Goal: Task Accomplishment & Management: Manage account settings

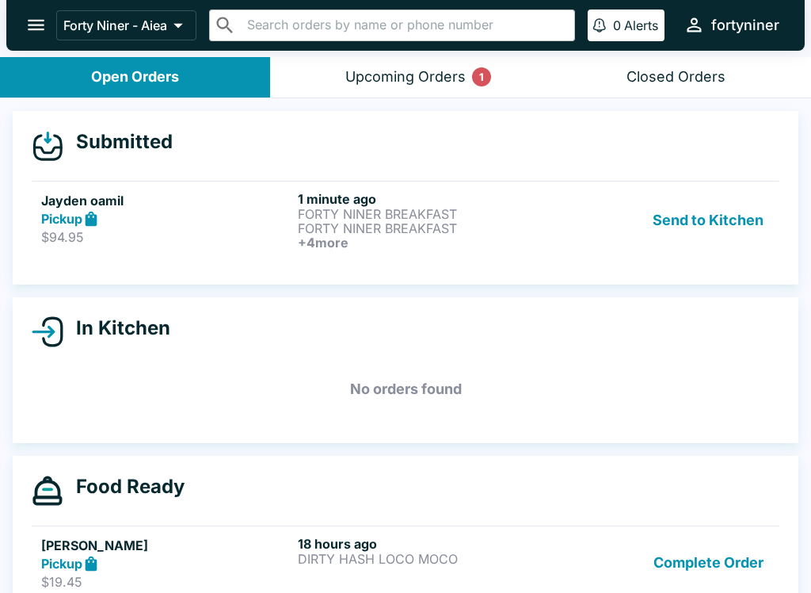
click at [548, 219] on p "FORTY NINER BREAKFAST" at bounding box center [423, 214] width 250 height 14
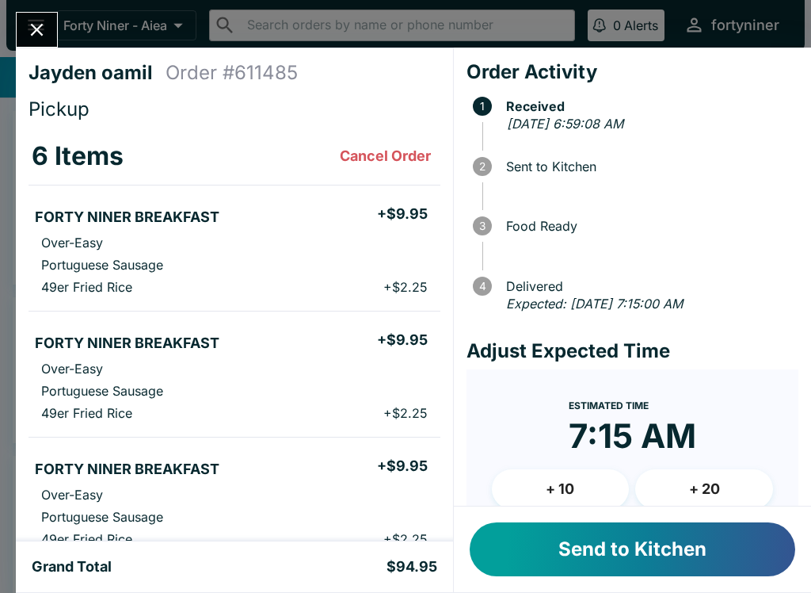
click at [596, 546] on button "Send to Kitchen" at bounding box center [633, 549] width 326 height 54
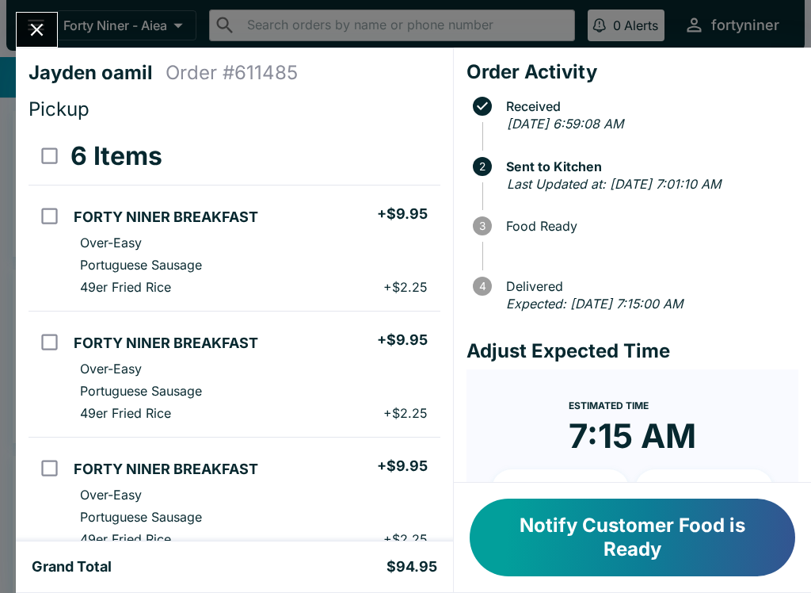
click at [40, 20] on icon "Close" at bounding box center [36, 29] width 21 height 21
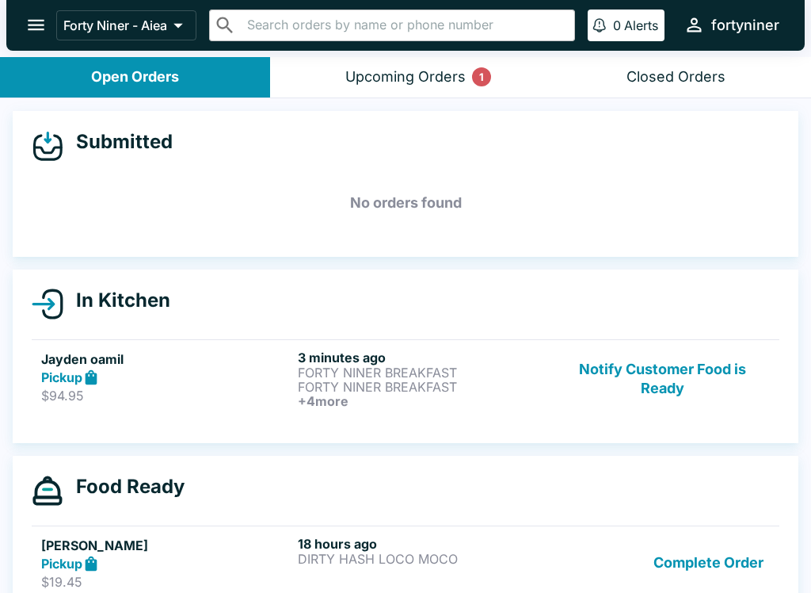
click at [421, 81] on div "Upcoming Orders 1" at bounding box center [406, 77] width 120 height 18
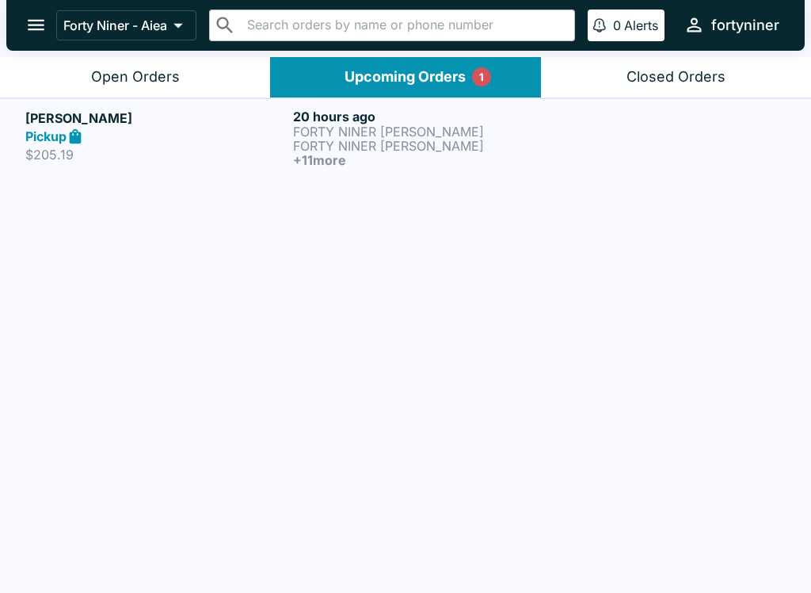
click at [207, 155] on p "$205.19" at bounding box center [156, 155] width 262 height 16
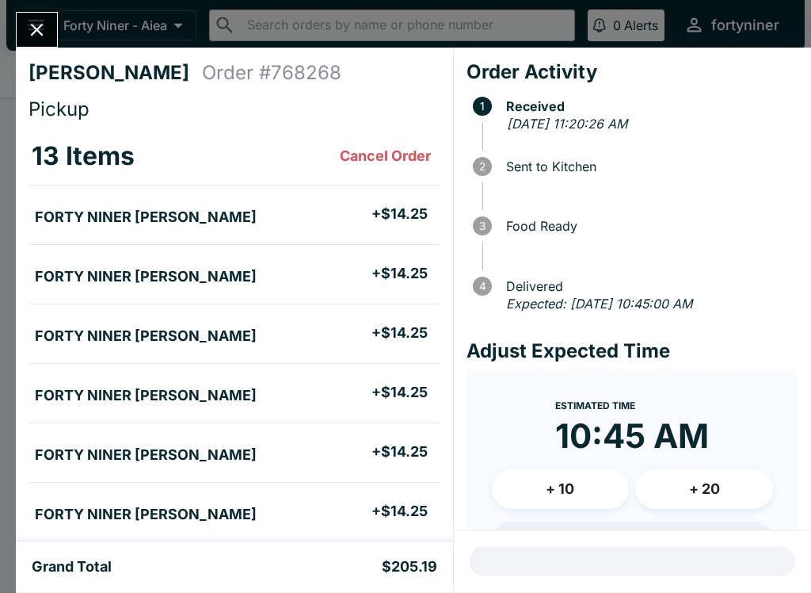
scroll to position [-2, 0]
click at [49, 24] on button "Close" at bounding box center [37, 30] width 40 height 34
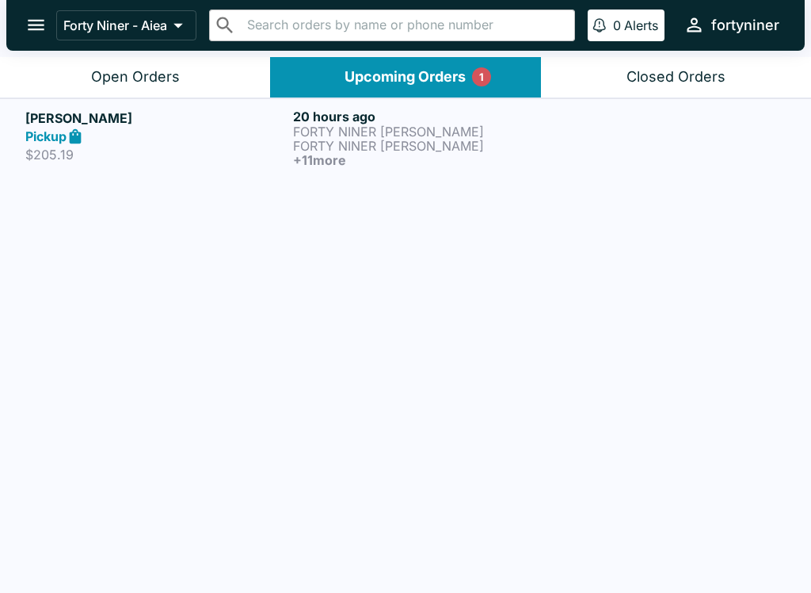
click at [176, 71] on div "Open Orders" at bounding box center [135, 77] width 89 height 18
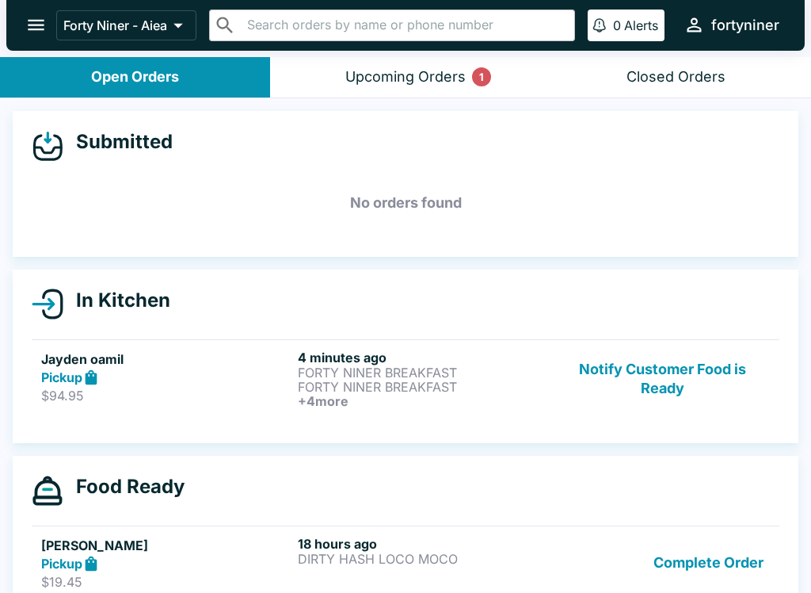
click at [408, 57] on button "Upcoming Orders 1" at bounding box center [405, 77] width 270 height 40
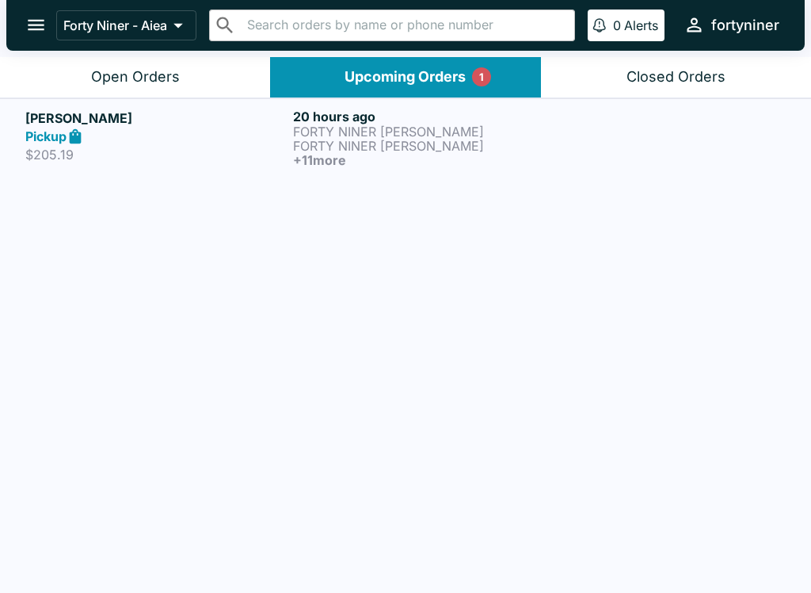
click at [338, 151] on p "FORTY NINER [PERSON_NAME]" at bounding box center [424, 146] width 262 height 14
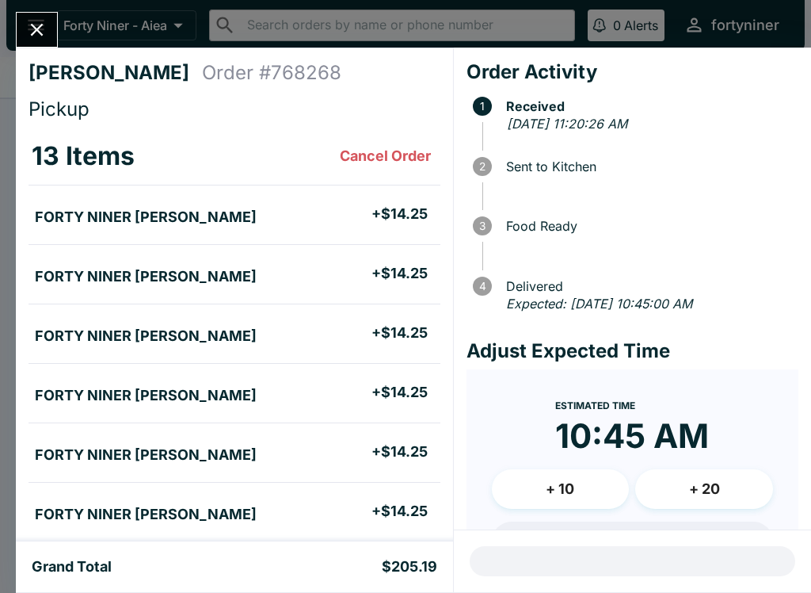
click at [32, 6] on div "[PERSON_NAME] Order # 768268 Pickup 13 Items Cancel Order FORTY NINER BENTO + $…" at bounding box center [405, 296] width 811 height 593
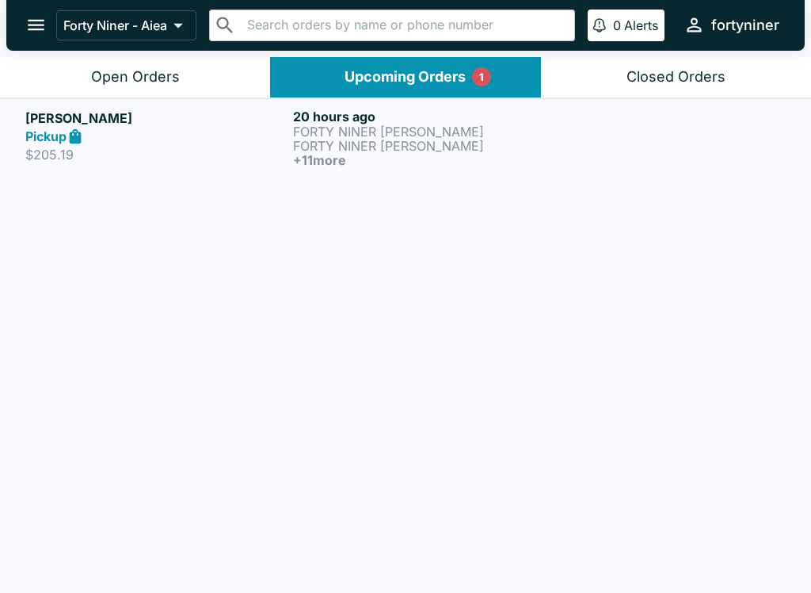
click at [131, 74] on div "Open Orders" at bounding box center [135, 77] width 89 height 18
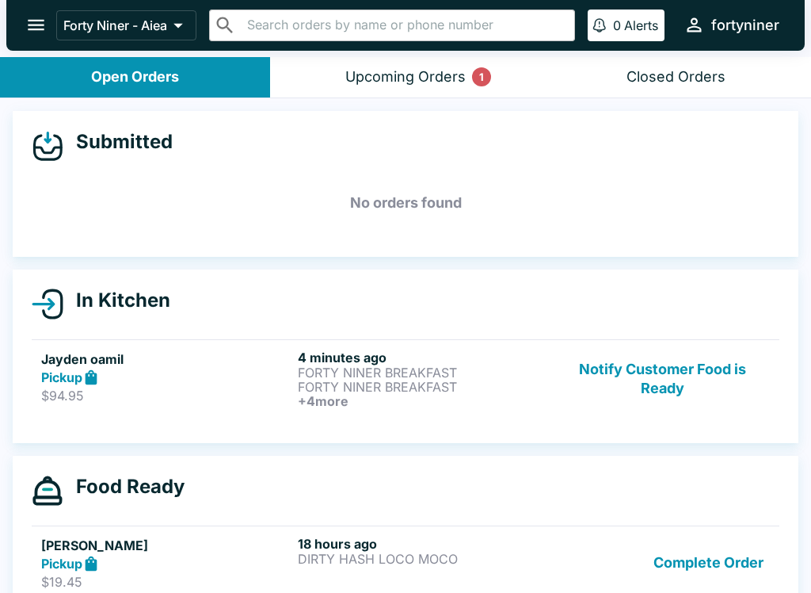
click at [670, 366] on button "Notify Customer Food is Ready" at bounding box center [663, 378] width 215 height 59
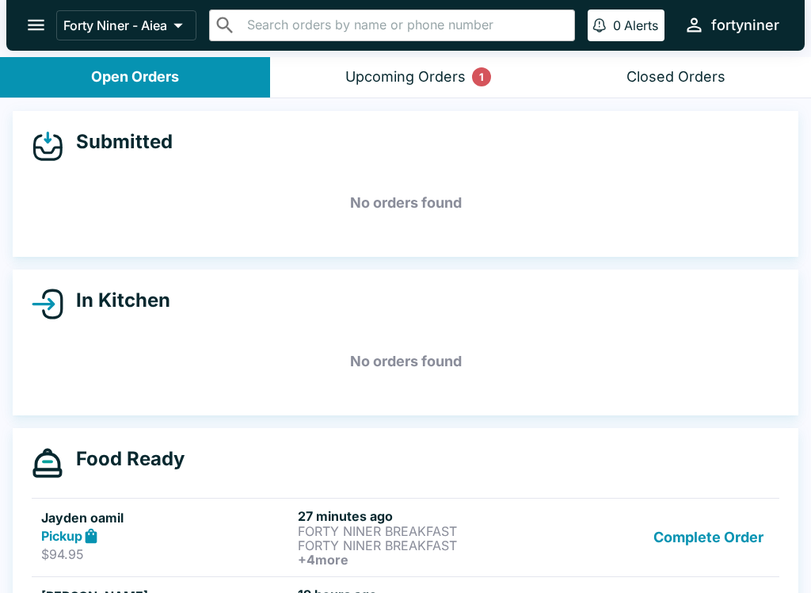
click at [483, 63] on button "Upcoming Orders 1" at bounding box center [405, 77] width 270 height 40
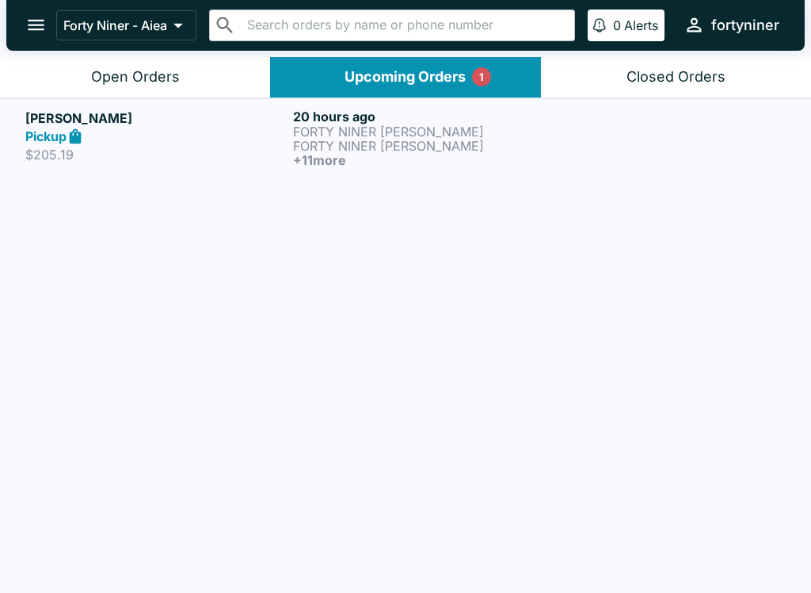
click at [210, 74] on button "Open Orders" at bounding box center [135, 77] width 270 height 40
